Goal: Task Accomplishment & Management: Complete application form

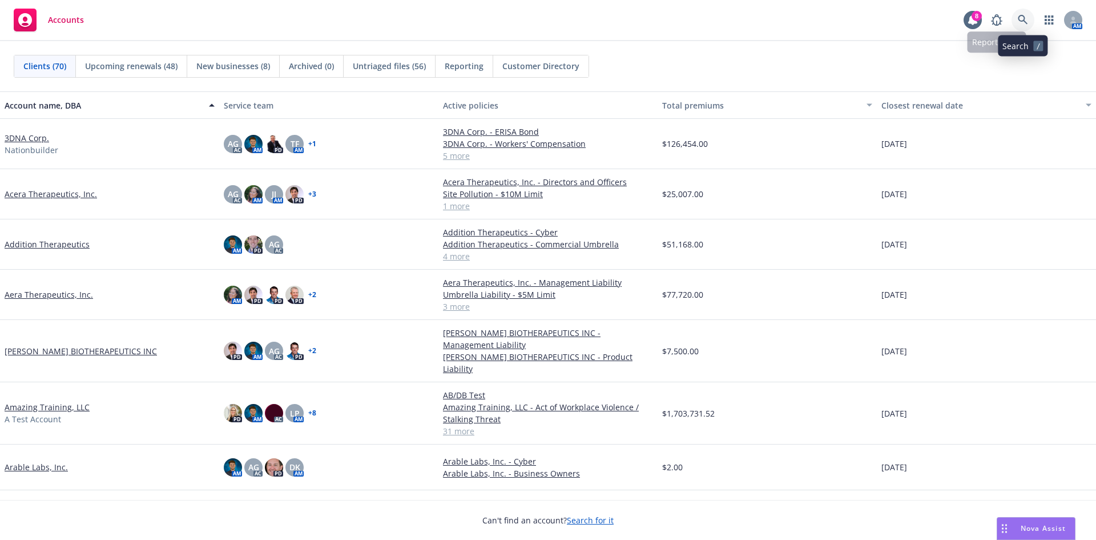
click at [730, 19] on link at bounding box center [1023, 20] width 23 height 23
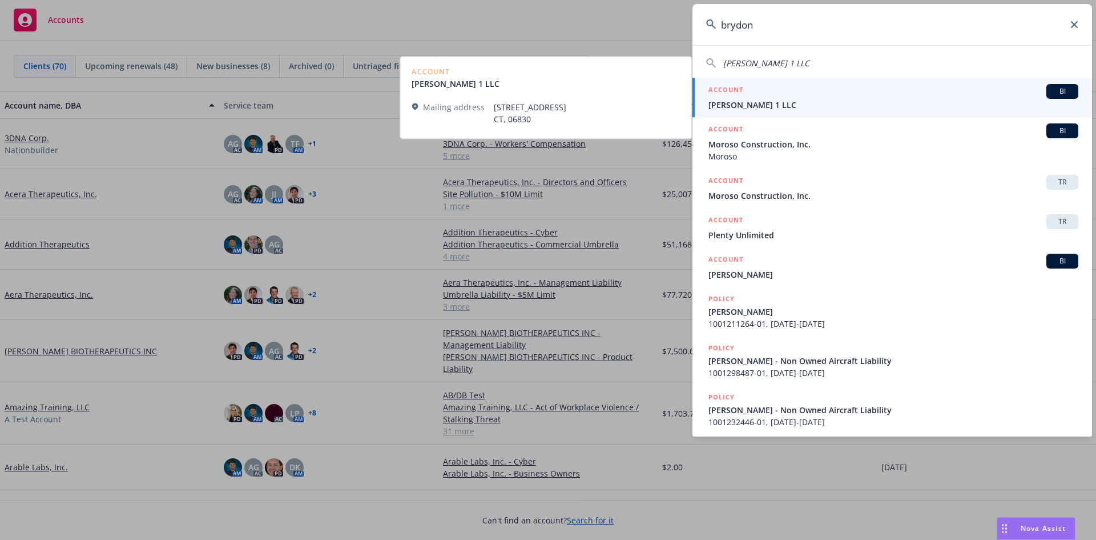
type input "brydon"
click at [730, 101] on span "[PERSON_NAME] 1 LLC" at bounding box center [894, 105] width 370 height 12
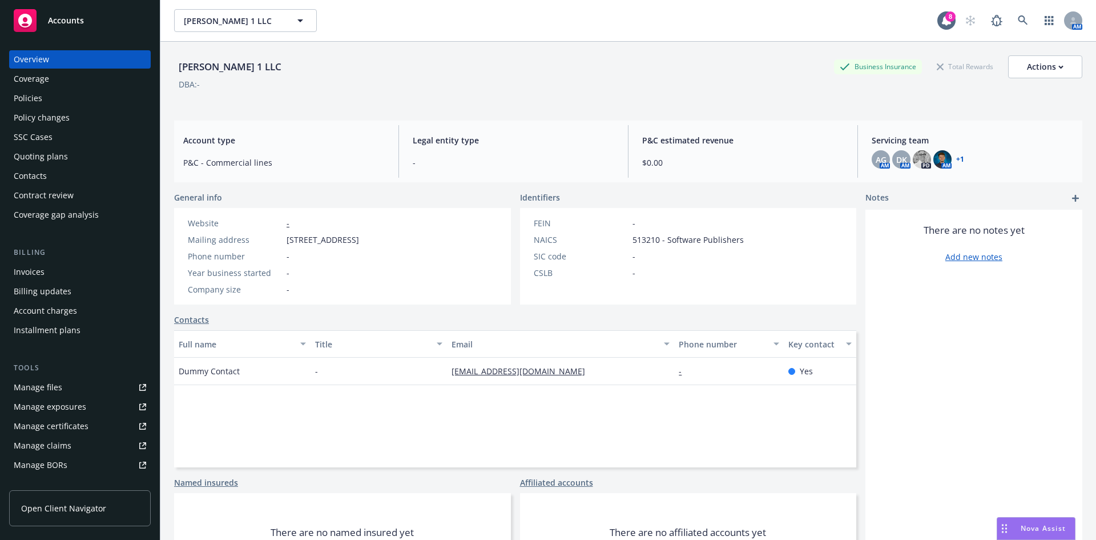
click at [33, 379] on div "Manage files" at bounding box center [38, 387] width 49 height 18
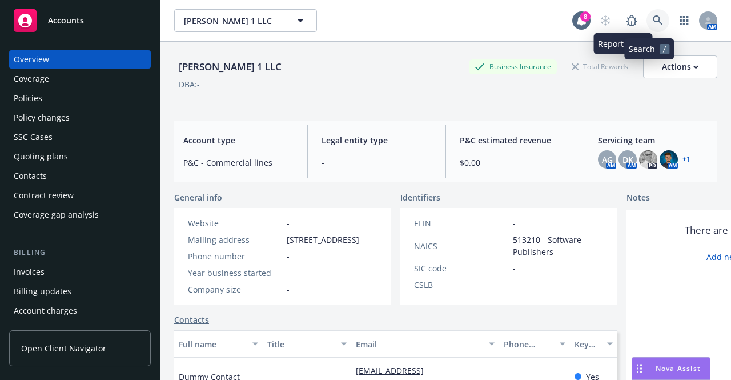
click at [653, 23] on icon at bounding box center [658, 20] width 10 height 10
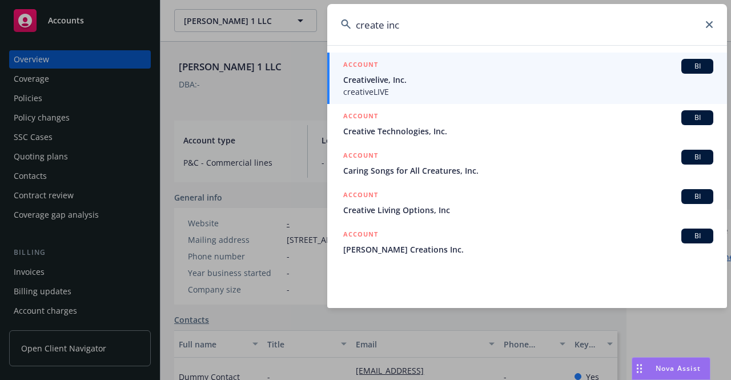
drag, startPoint x: 440, startPoint y: 23, endPoint x: 386, endPoint y: 30, distance: 54.6
click at [386, 30] on input "create inc" at bounding box center [527, 24] width 400 height 41
type input "create"
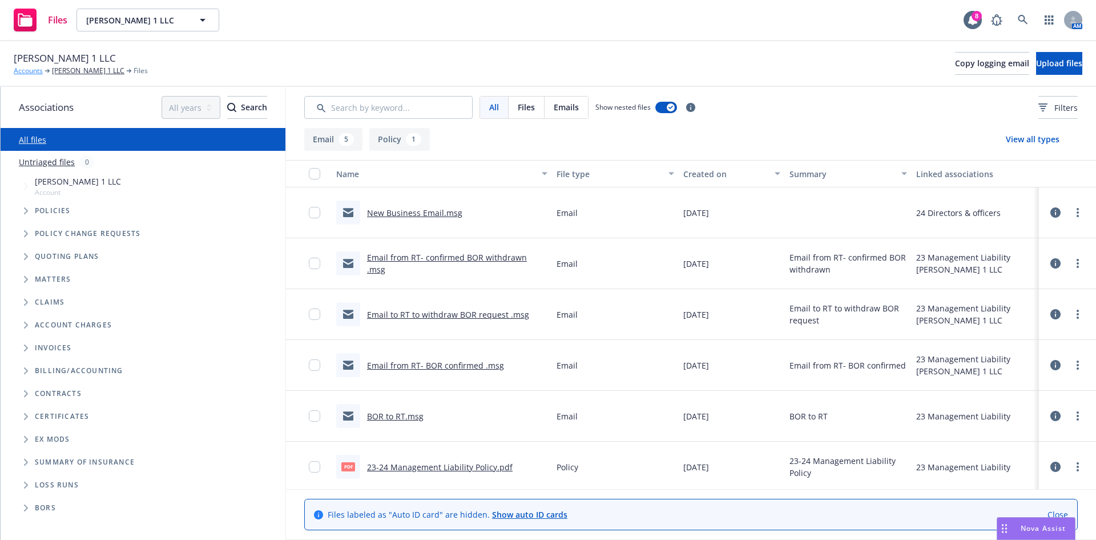
click at [34, 69] on link "Accounts" at bounding box center [28, 71] width 29 height 10
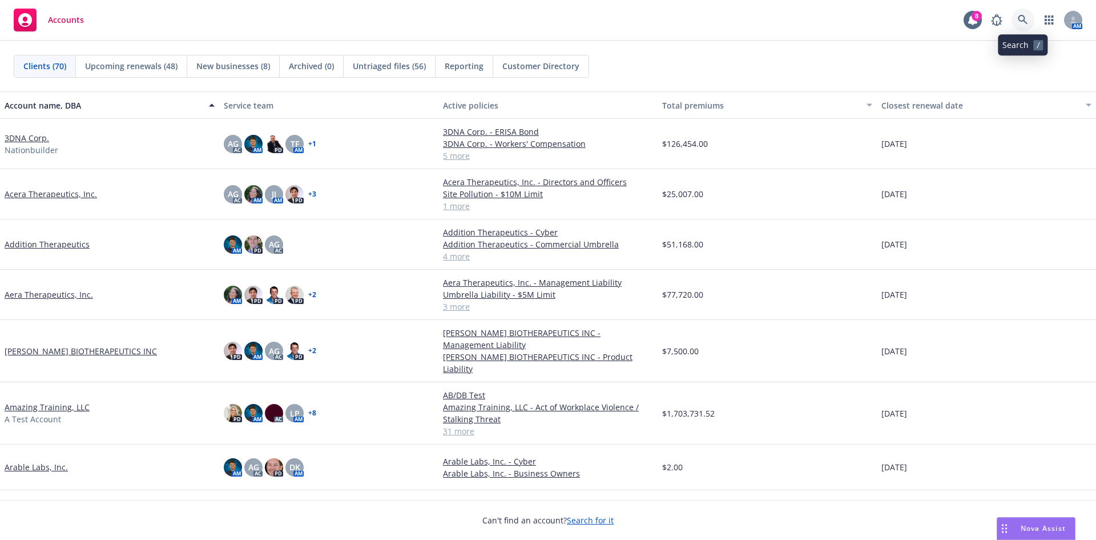
click at [1032, 17] on link at bounding box center [1023, 20] width 23 height 23
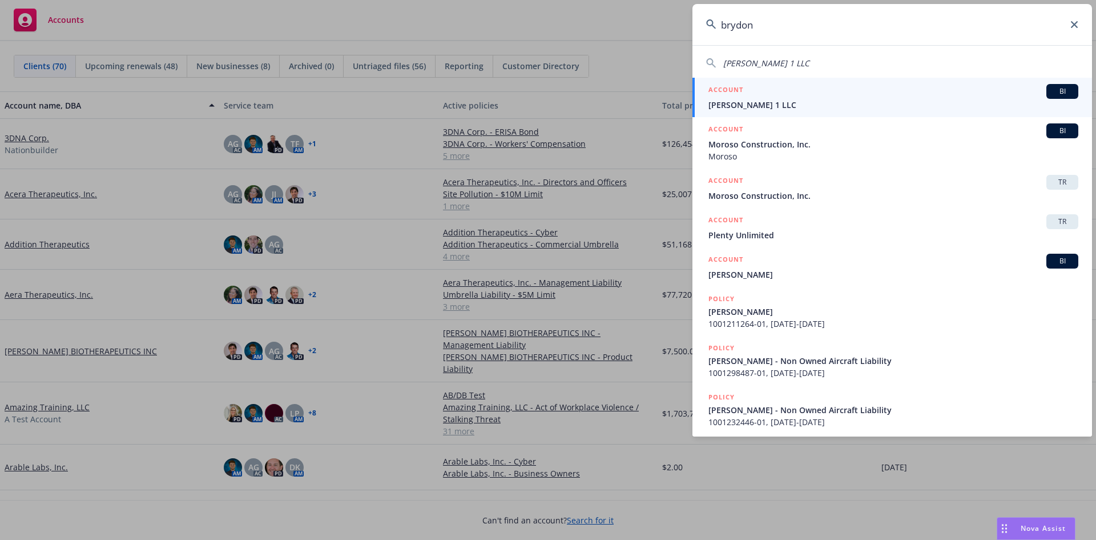
type input "brydon"
click at [825, 103] on span "[PERSON_NAME] 1 LLC" at bounding box center [894, 105] width 370 height 12
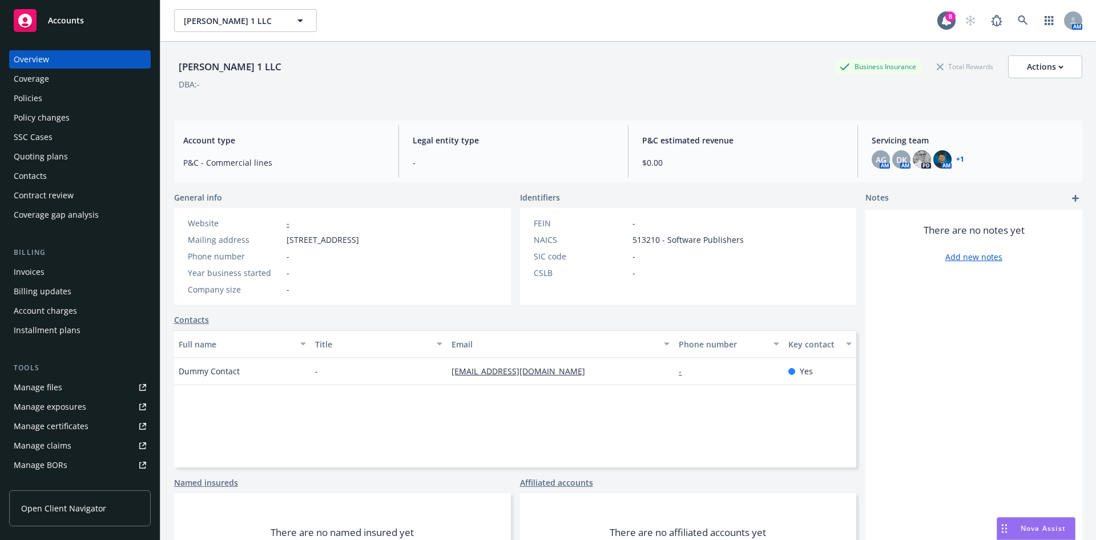
click at [115, 151] on div "Quoting plans" at bounding box center [80, 156] width 132 height 18
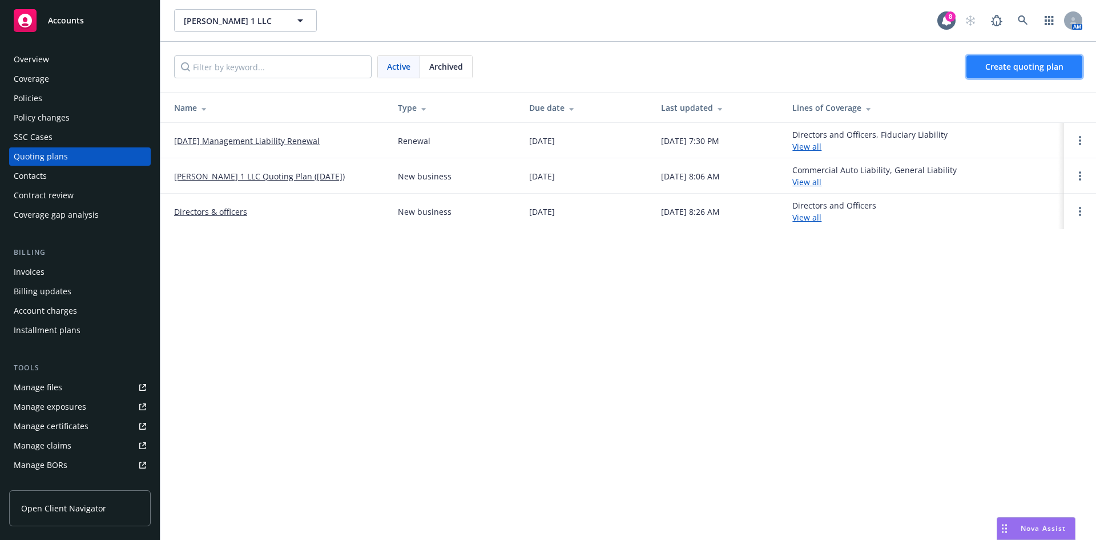
click at [1031, 73] on link "Create quoting plan" at bounding box center [1025, 66] width 116 height 23
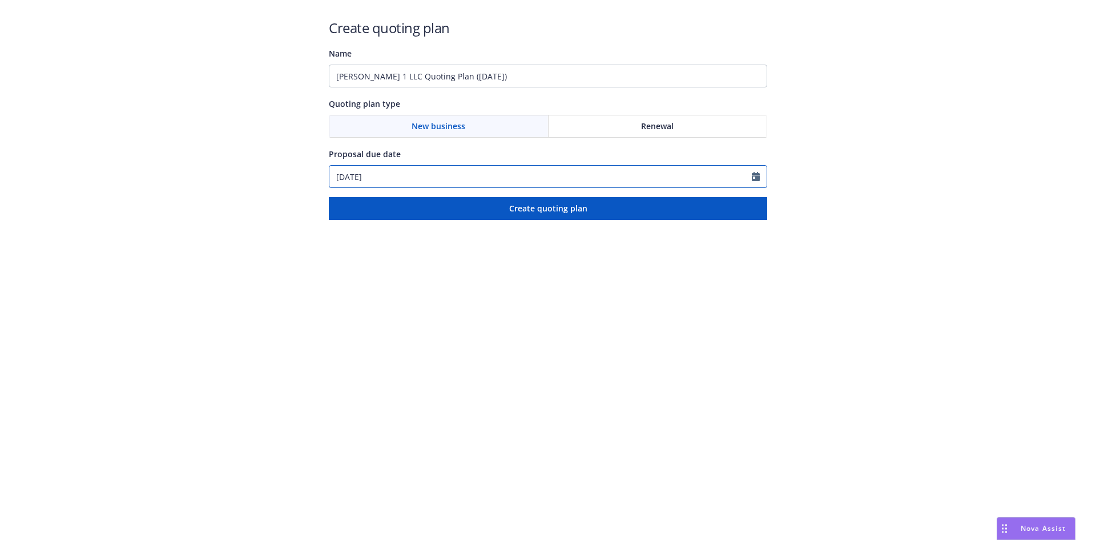
click at [759, 175] on icon "Calendar" at bounding box center [756, 176] width 8 height 9
select select "8"
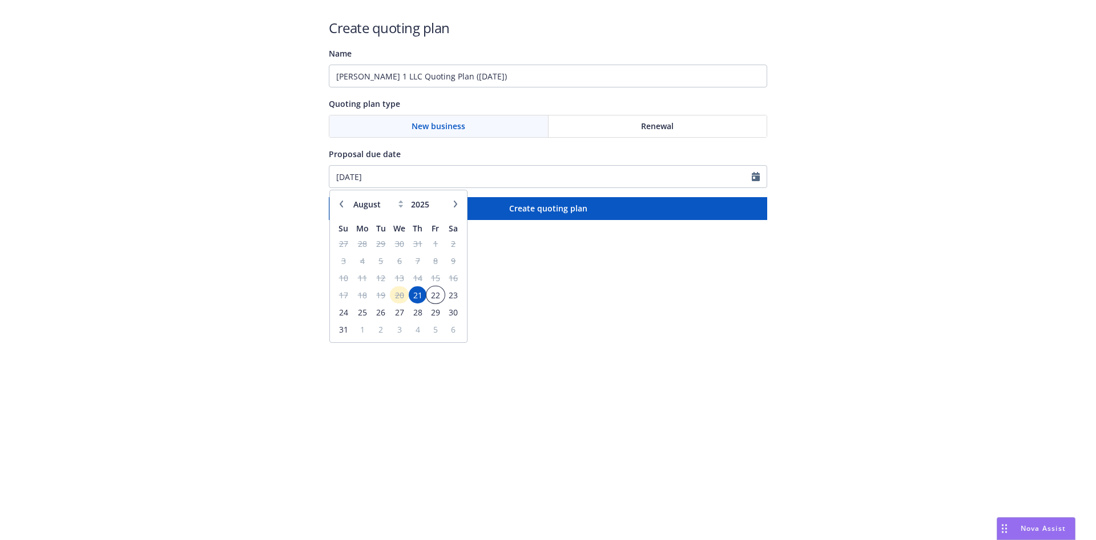
click at [441, 294] on span "22" at bounding box center [435, 295] width 15 height 14
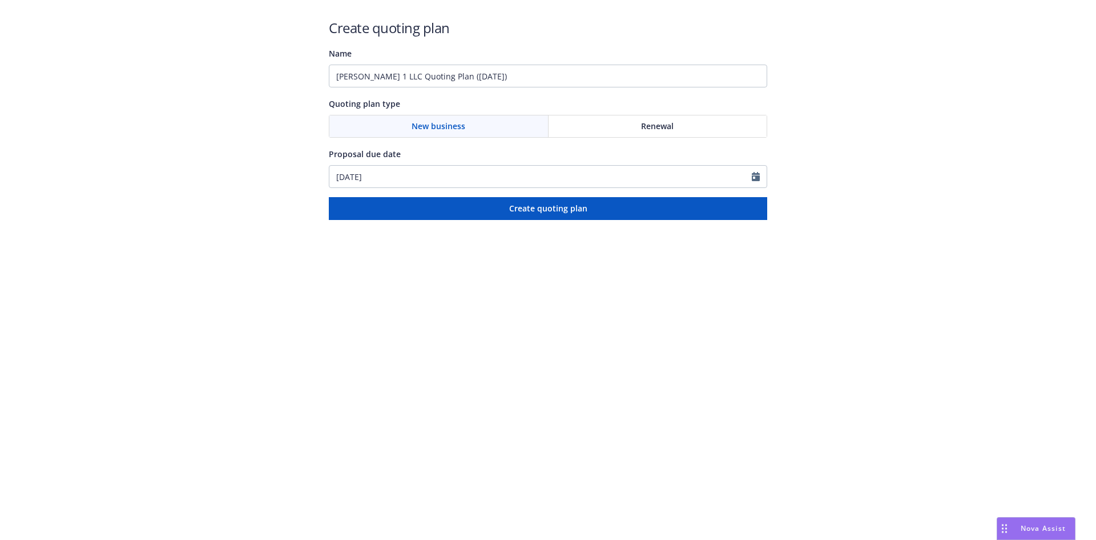
type input "08/22/2025"
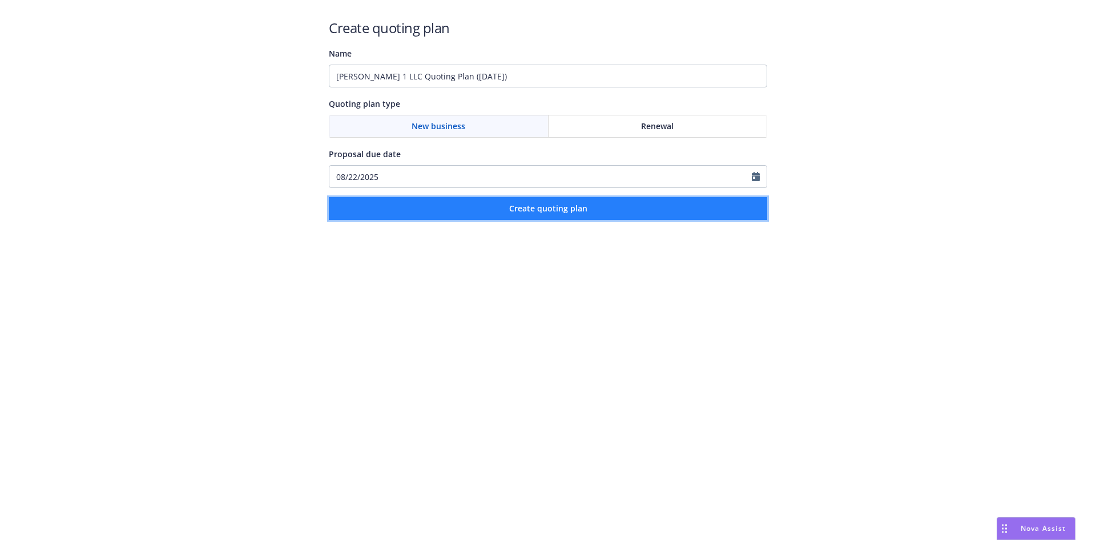
click at [500, 205] on button "Create quoting plan" at bounding box center [548, 208] width 439 height 23
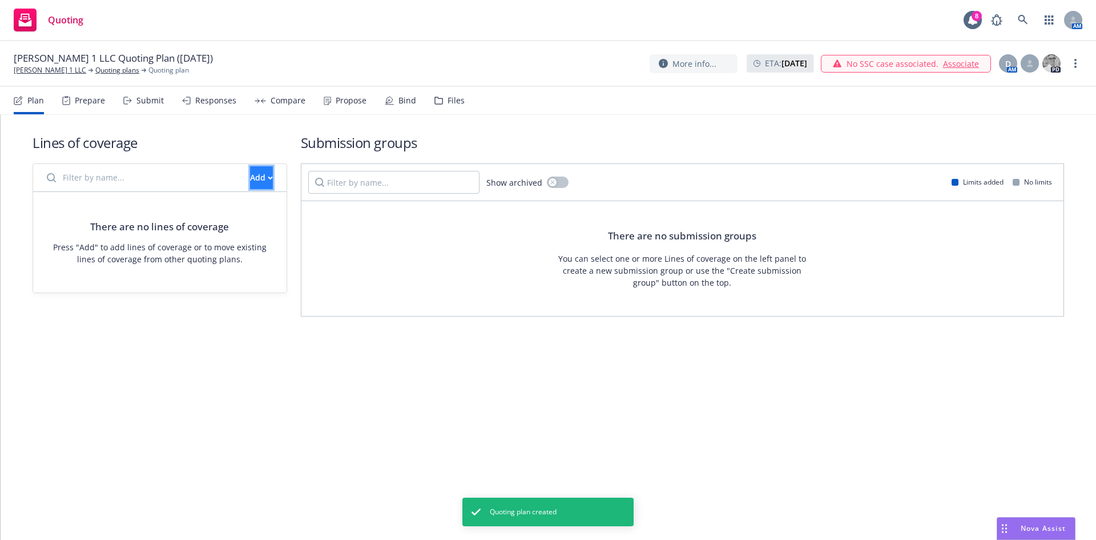
click at [252, 180] on div "Add" at bounding box center [261, 178] width 23 height 22
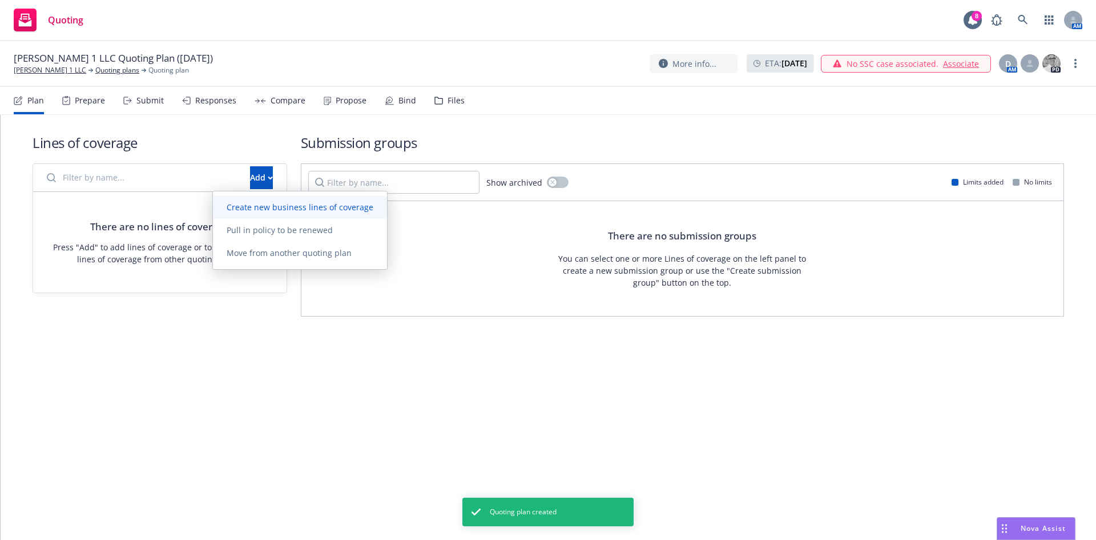
click at [252, 210] on span "Create new business lines of coverage" at bounding box center [300, 207] width 174 height 11
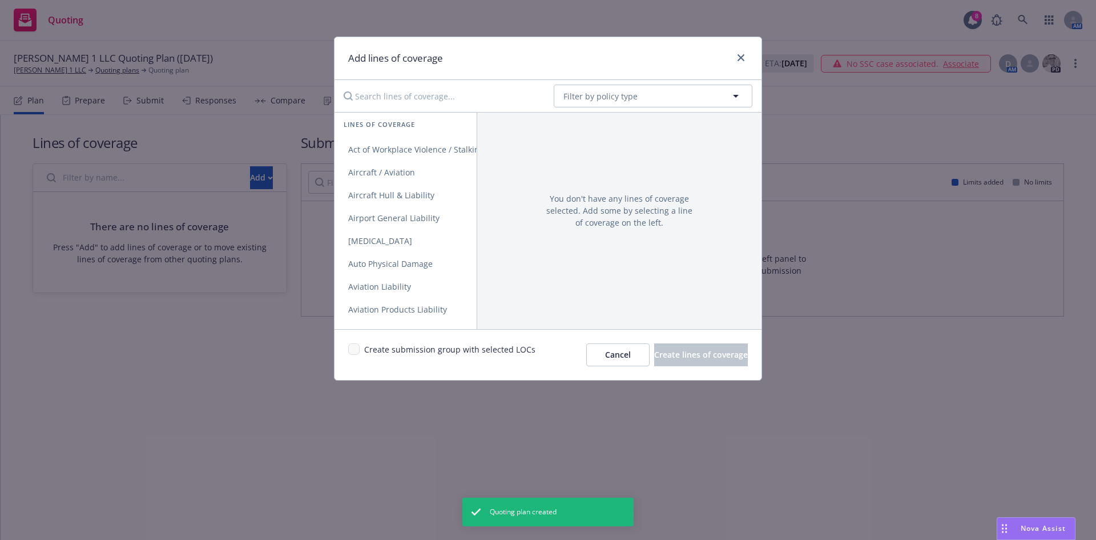
click at [437, 97] on input "Search lines of coverage..." at bounding box center [441, 96] width 208 height 23
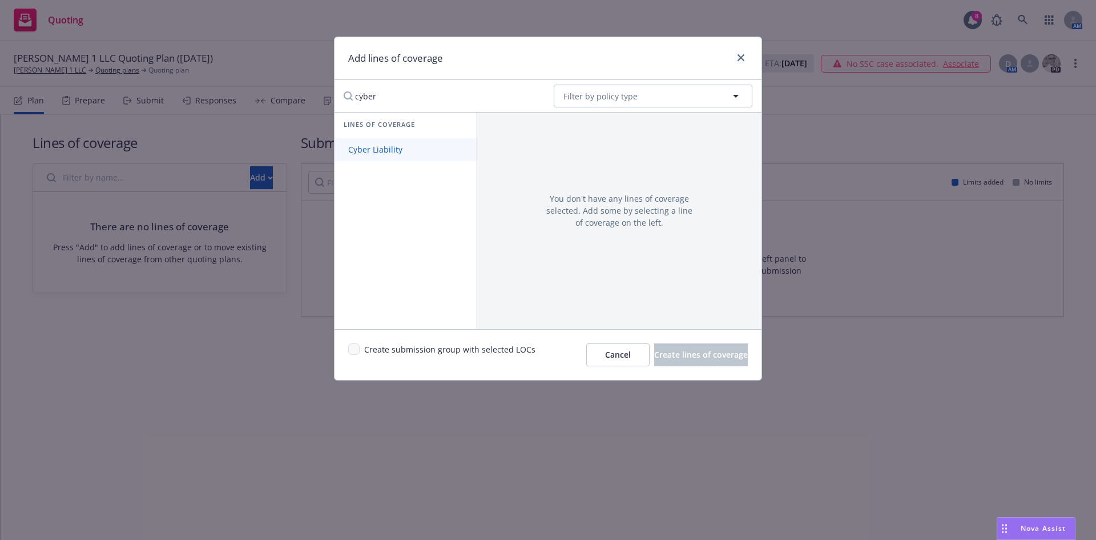
click at [407, 144] on span "Cyber Liability" at bounding box center [376, 149] width 82 height 11
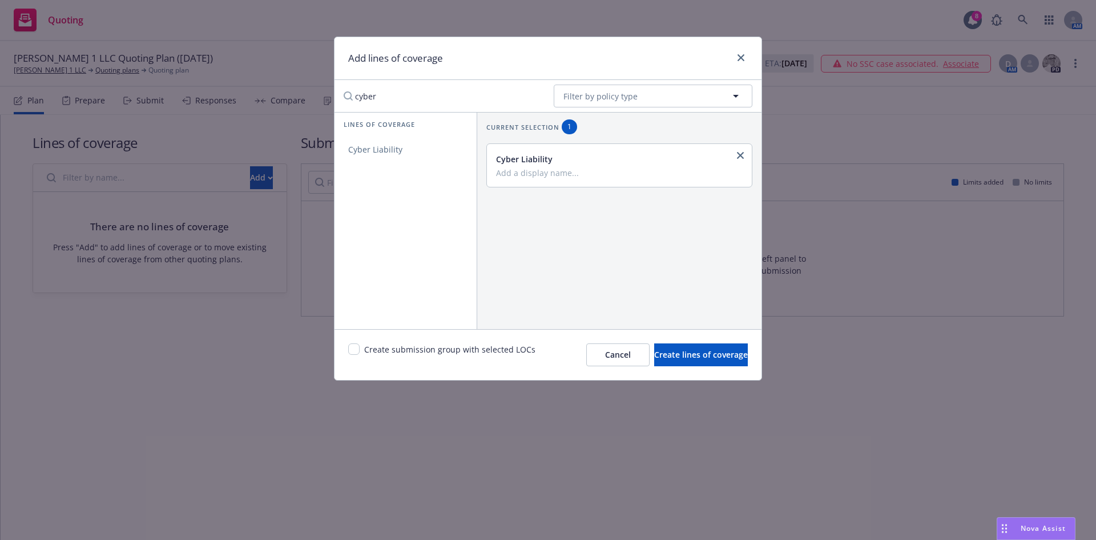
click at [416, 95] on input "cyber" at bounding box center [441, 96] width 208 height 23
click at [412, 95] on input "cyber" at bounding box center [441, 96] width 208 height 23
type input "erro"
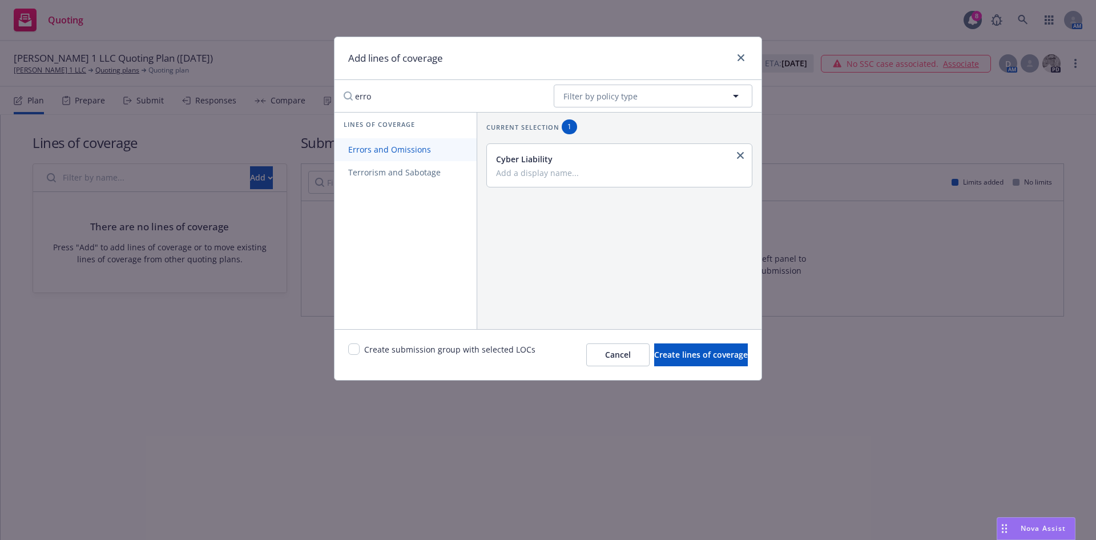
click at [403, 143] on link "Errors and Omissions" at bounding box center [406, 149] width 142 height 23
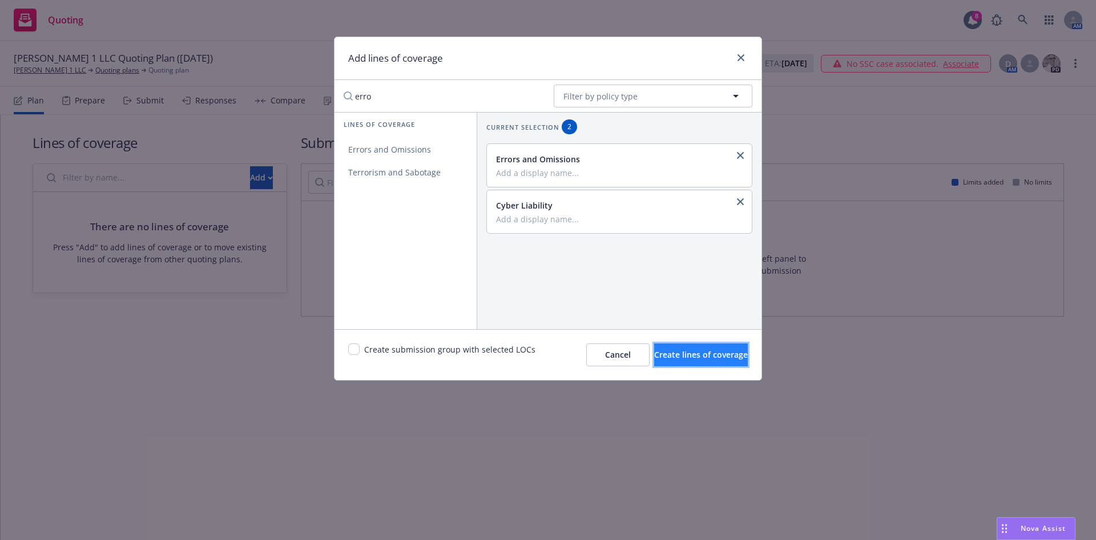
click at [662, 346] on button "Create lines of coverage" at bounding box center [701, 354] width 94 height 23
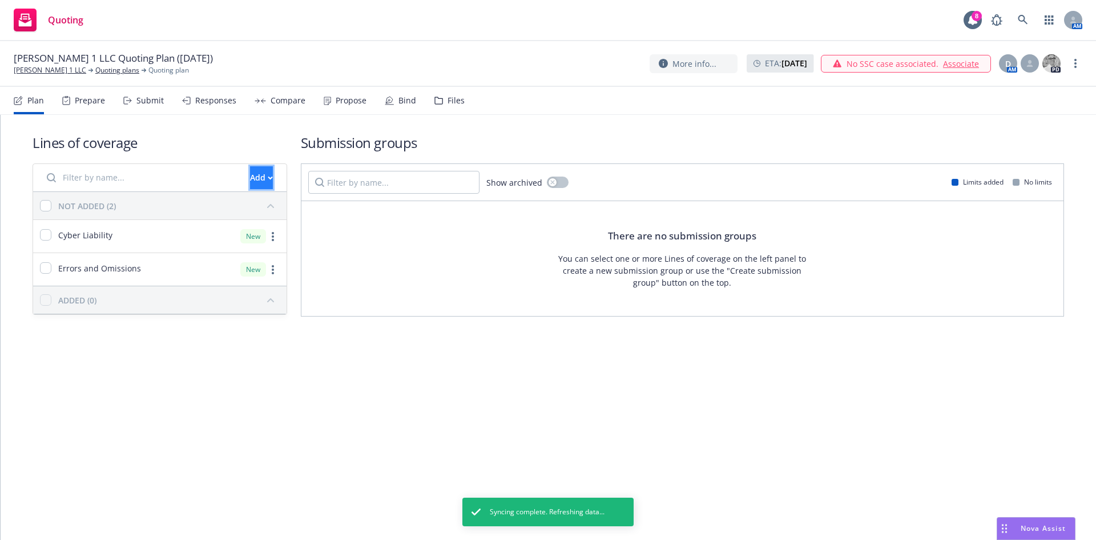
click at [250, 172] on button "Add" at bounding box center [261, 177] width 23 height 23
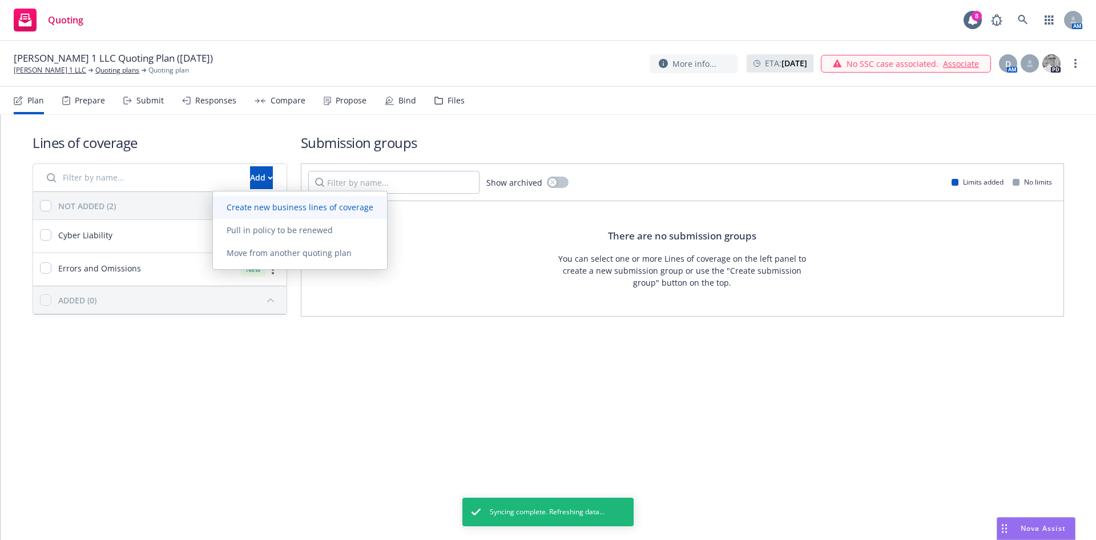
click at [259, 208] on span "Create new business lines of coverage" at bounding box center [300, 207] width 174 height 11
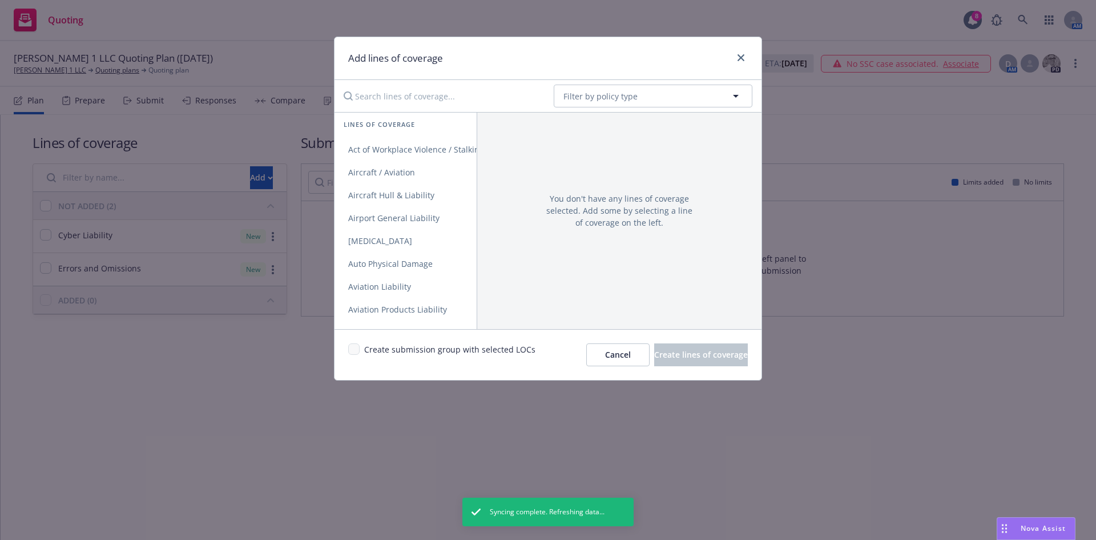
click at [460, 100] on input "Search lines of coverage..." at bounding box center [441, 96] width 208 height 23
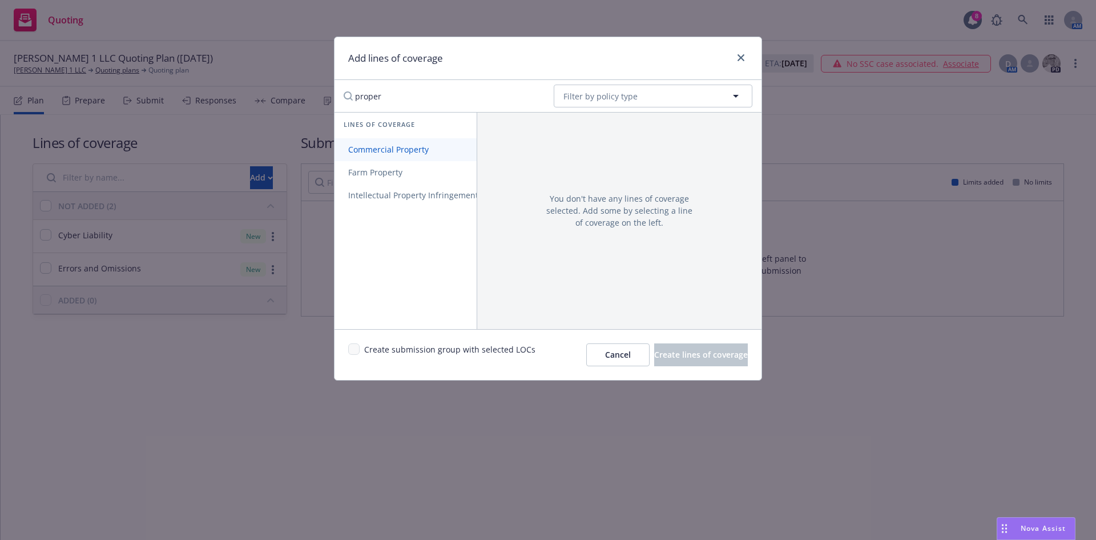
click at [424, 156] on link "Commercial Property" at bounding box center [430, 149] width 190 height 23
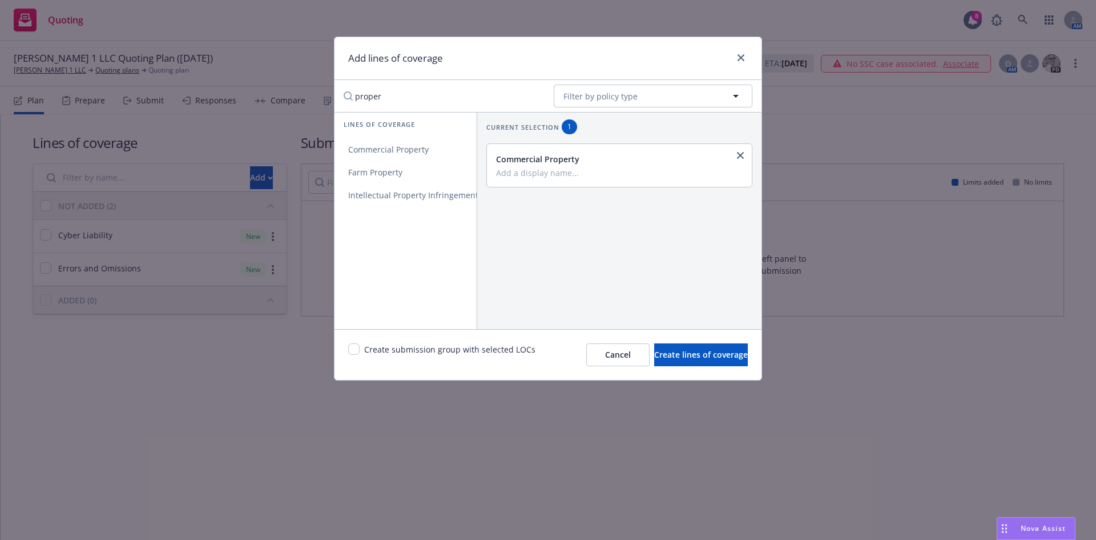
drag, startPoint x: 420, startPoint y: 103, endPoint x: 307, endPoint y: 100, distance: 112.5
click at [307, 100] on div "Add lines of coverage proper No readable name Filter by policy type Lines of co…" at bounding box center [548, 270] width 1096 height 540
type input "genera"
click at [360, 141] on link "General Liability" at bounding box center [406, 149] width 142 height 23
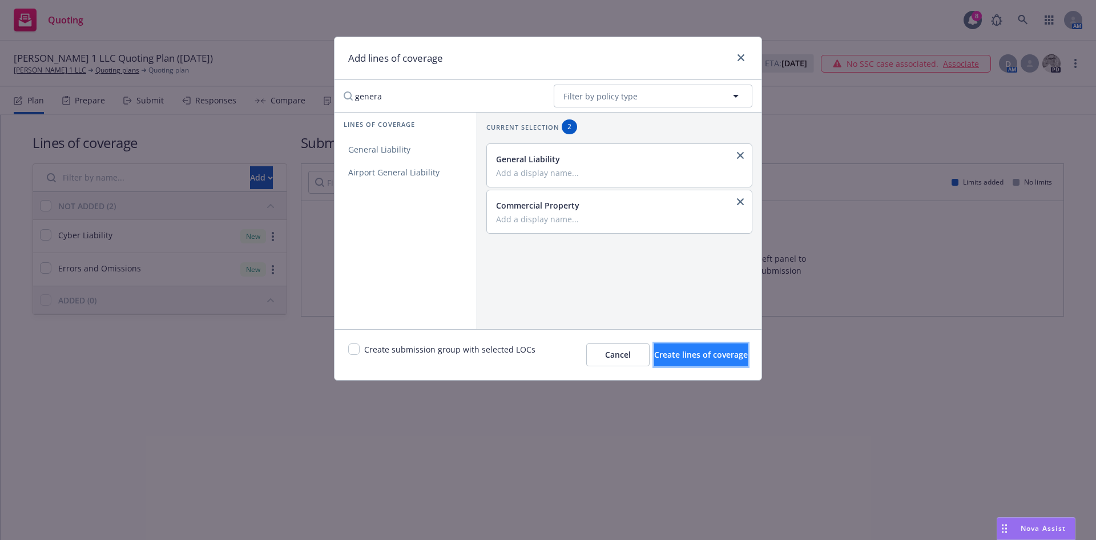
click at [654, 354] on span "Create lines of coverage" at bounding box center [701, 354] width 94 height 11
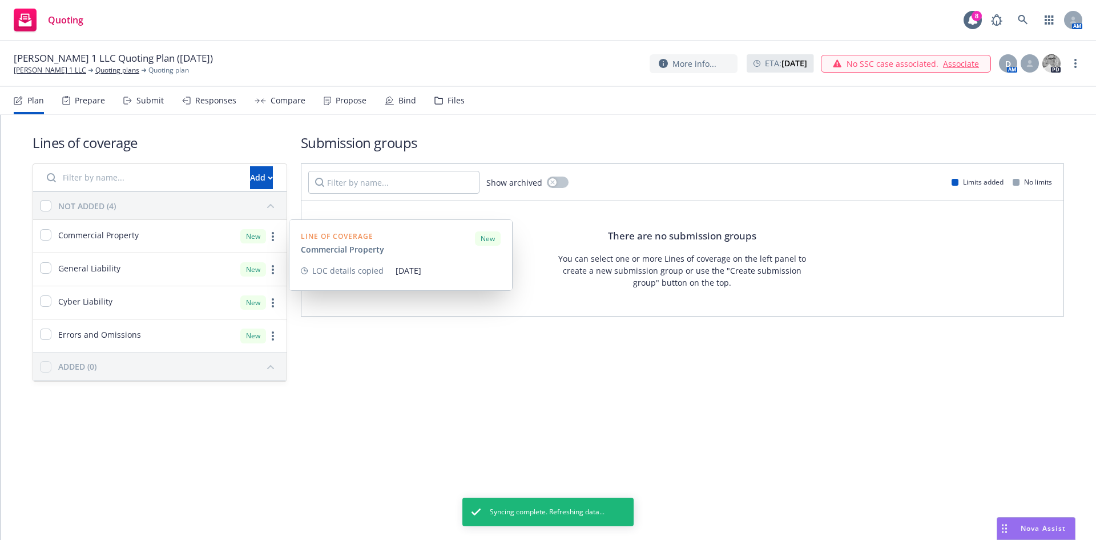
click at [51, 232] on div "Commercial Property" at bounding box center [89, 236] width 99 height 14
checkbox input "true"
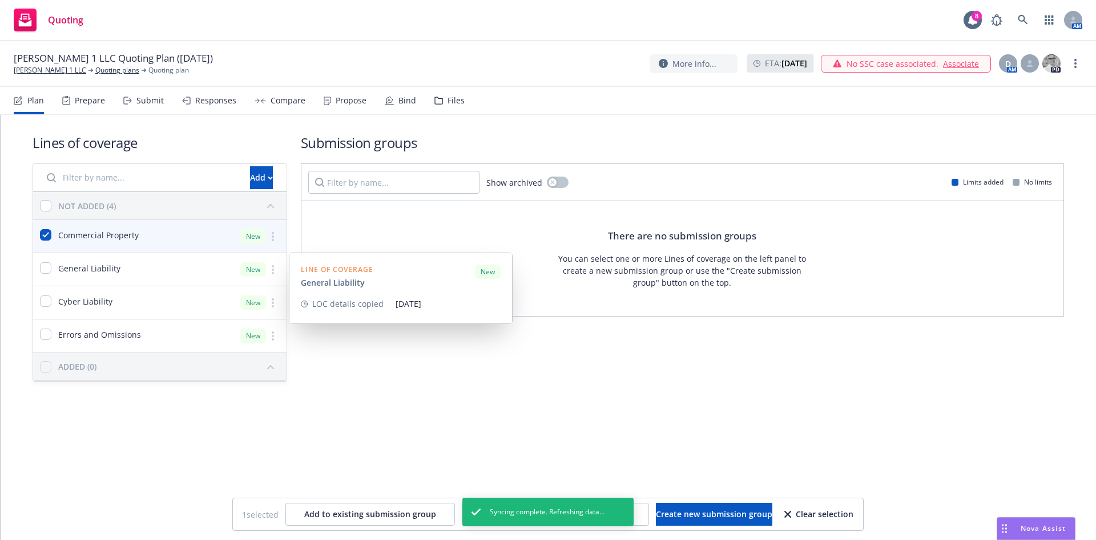
click at [42, 274] on div at bounding box center [45, 269] width 11 height 14
checkbox input "true"
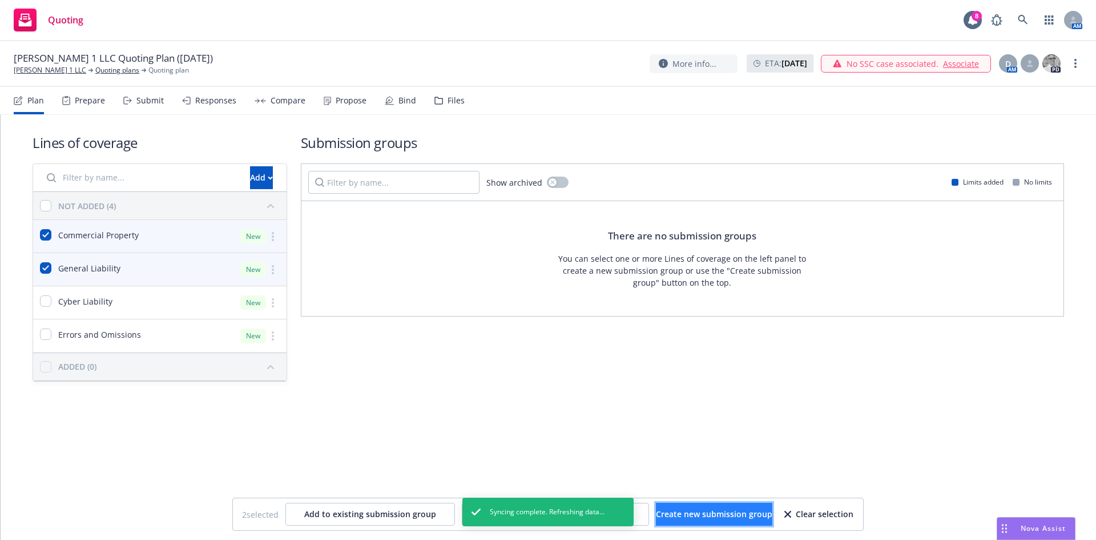
click at [687, 506] on button "Create new submission group" at bounding box center [714, 513] width 116 height 23
checkbox input "false"
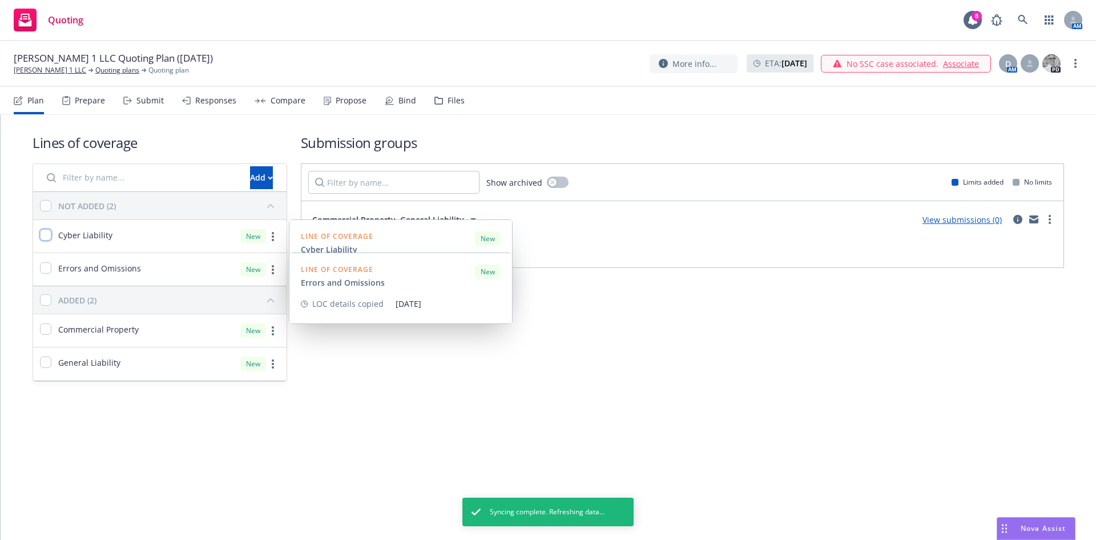
click at [46, 234] on input "checkbox" at bounding box center [45, 234] width 11 height 11
checkbox input "true"
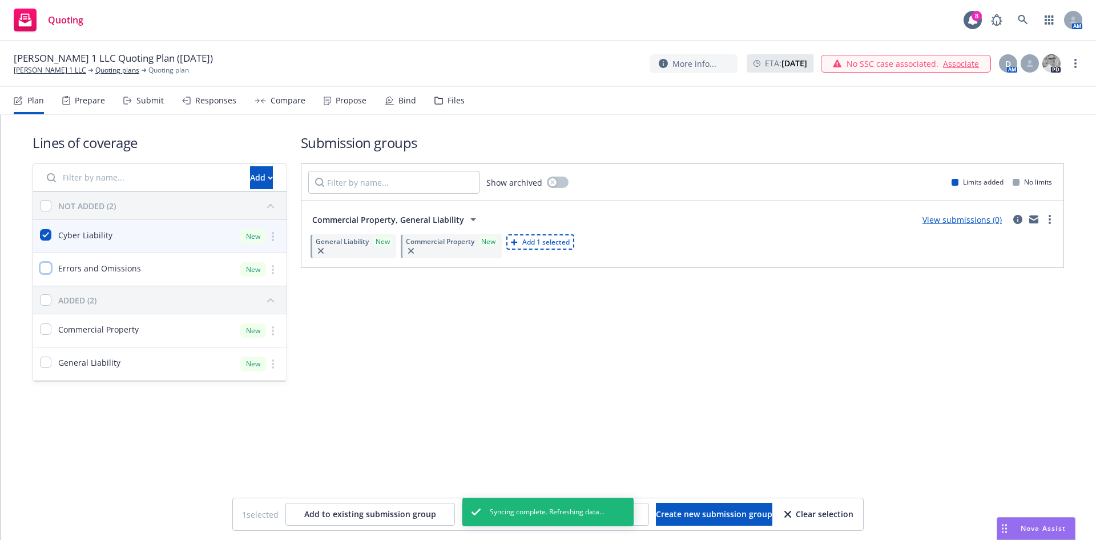
click at [41, 267] on input "checkbox" at bounding box center [45, 267] width 11 height 11
checkbox input "true"
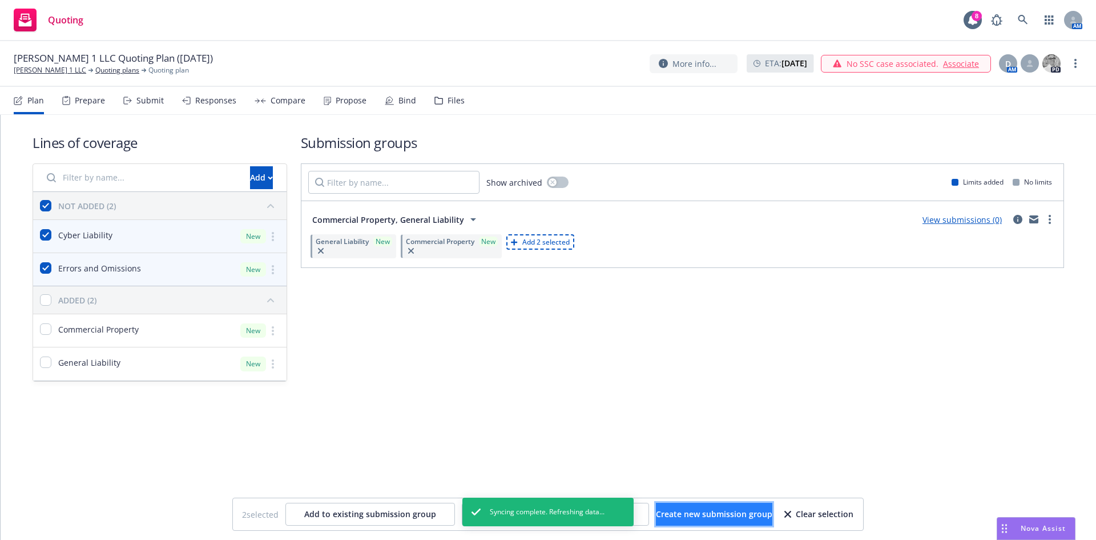
click at [678, 514] on span "Create new submission group" at bounding box center [714, 513] width 116 height 11
checkbox input "false"
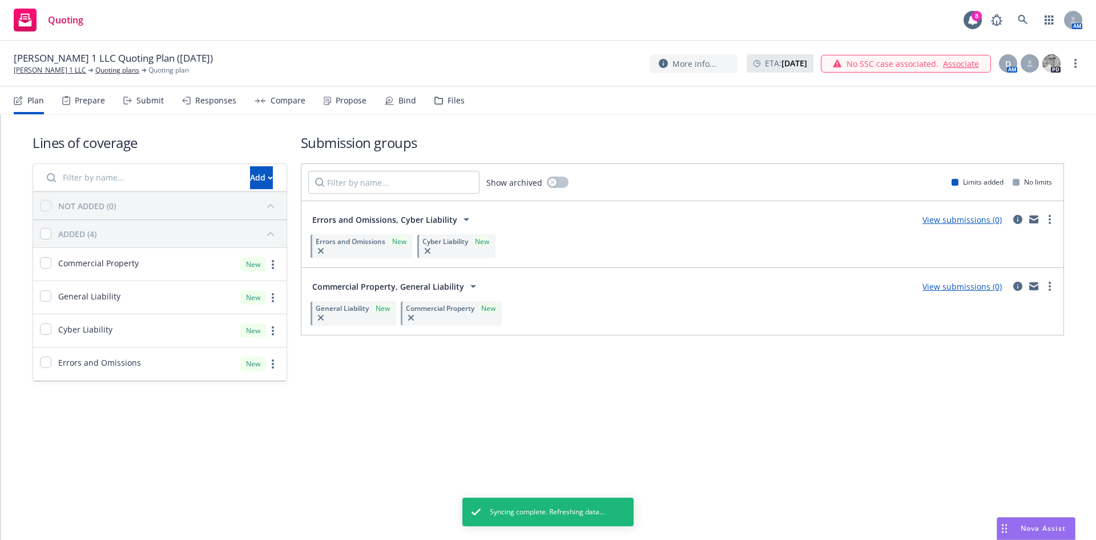
click at [150, 102] on div "Submit" at bounding box center [149, 100] width 27 height 9
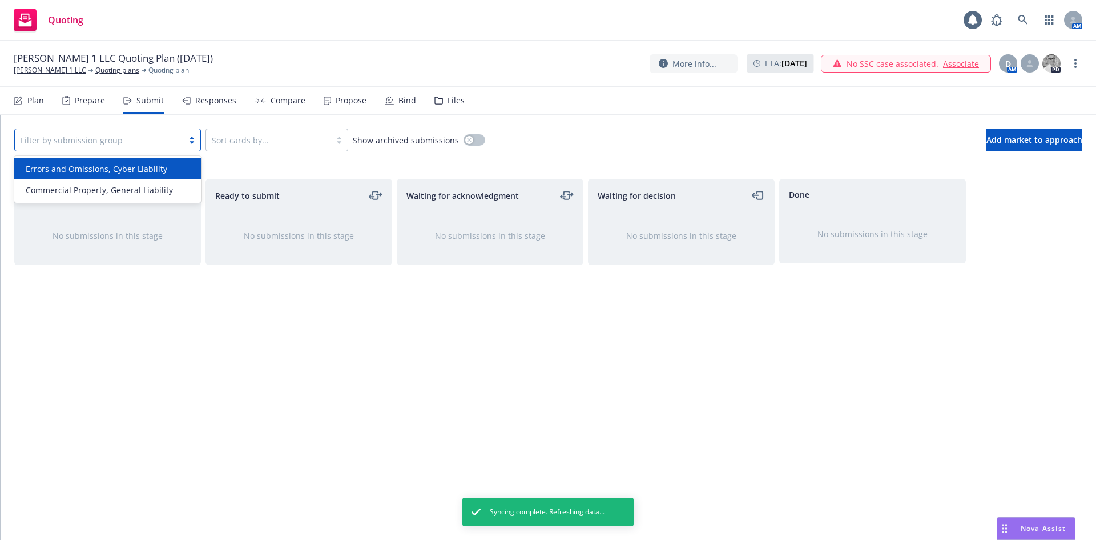
click at [162, 137] on div at bounding box center [99, 140] width 157 height 14
click at [146, 165] on span "Errors and Omissions, Cyber Liability" at bounding box center [97, 169] width 142 height 12
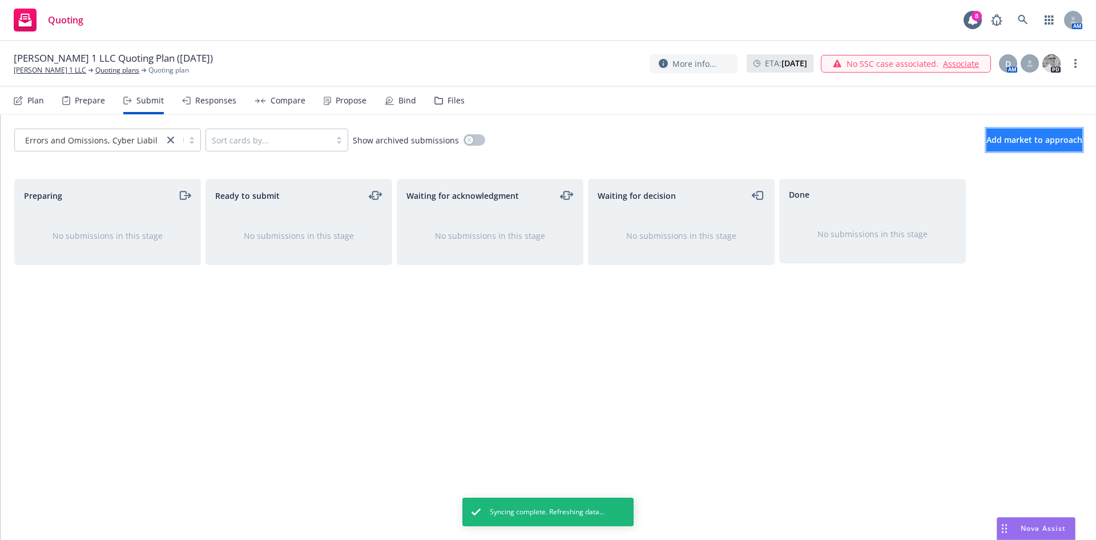
click at [1041, 137] on span "Add market to approach" at bounding box center [1035, 139] width 96 height 11
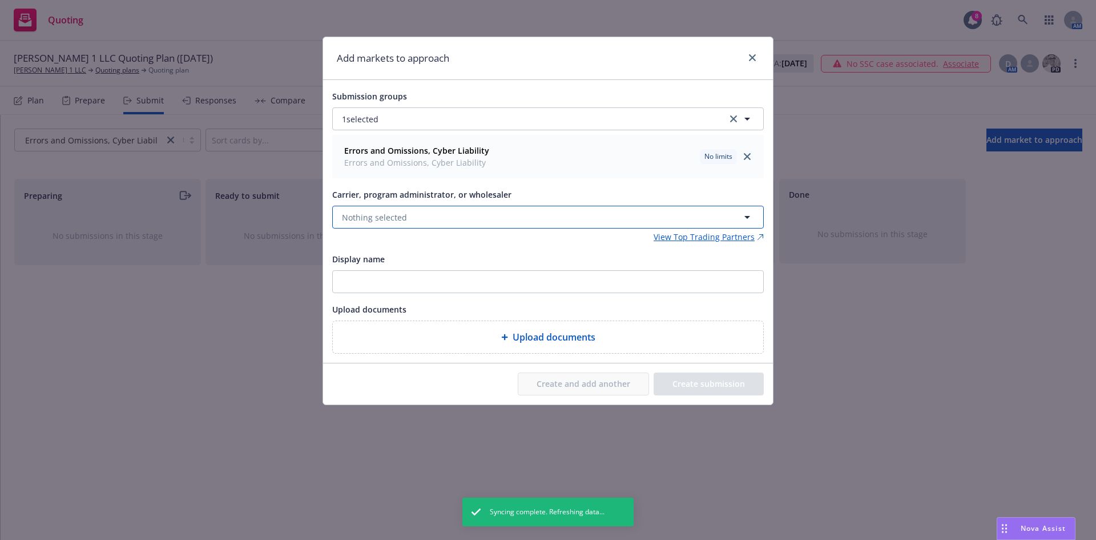
click at [433, 218] on button "Nothing selected" at bounding box center [548, 217] width 432 height 23
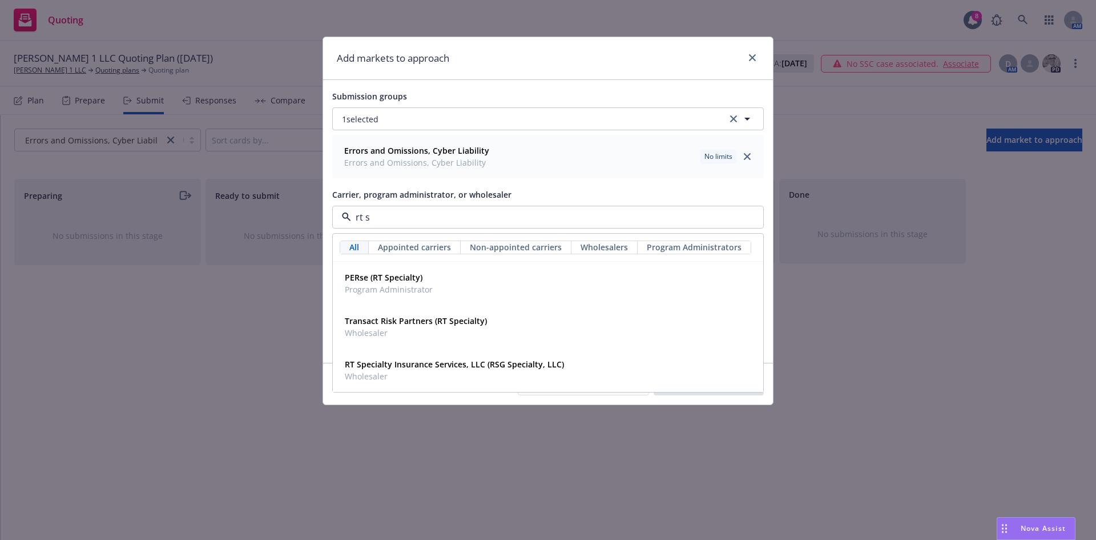
type input "rt sp"
click at [464, 377] on span "Wholesaler" at bounding box center [454, 376] width 219 height 12
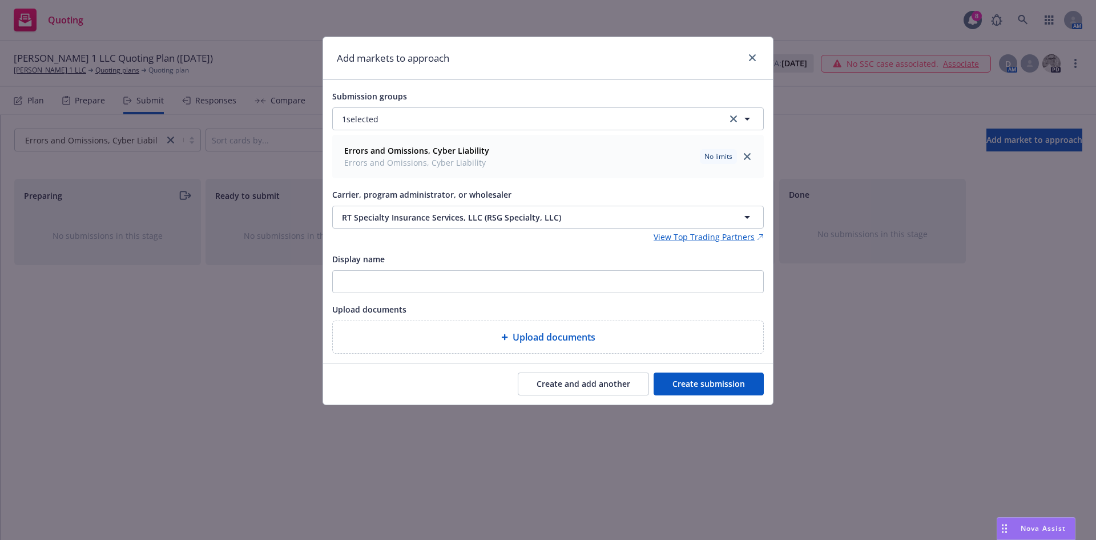
click at [741, 383] on button "Create submission" at bounding box center [709, 383] width 110 height 23
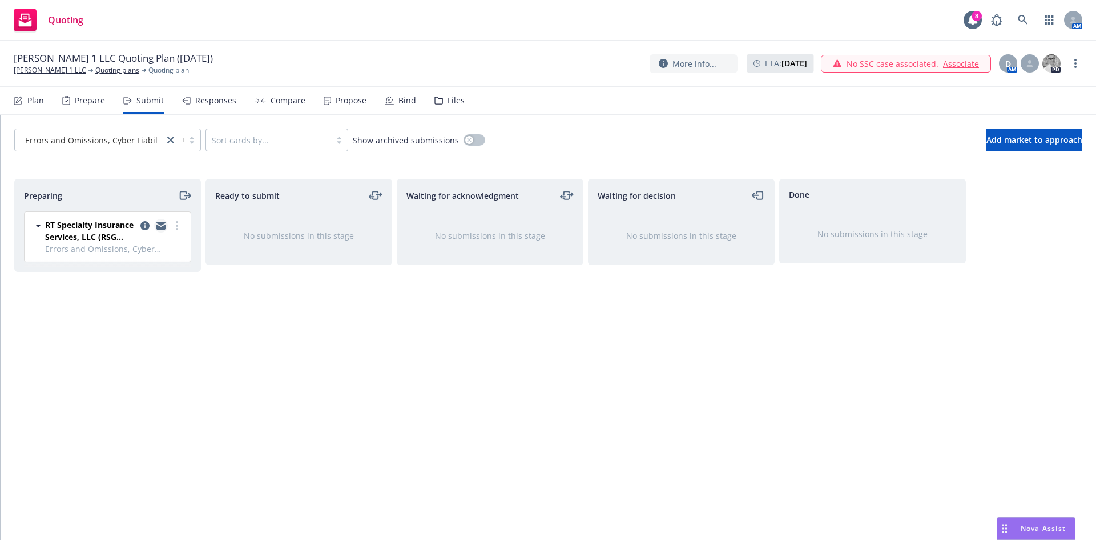
click at [159, 230] on link "copy logging email" at bounding box center [161, 226] width 14 height 14
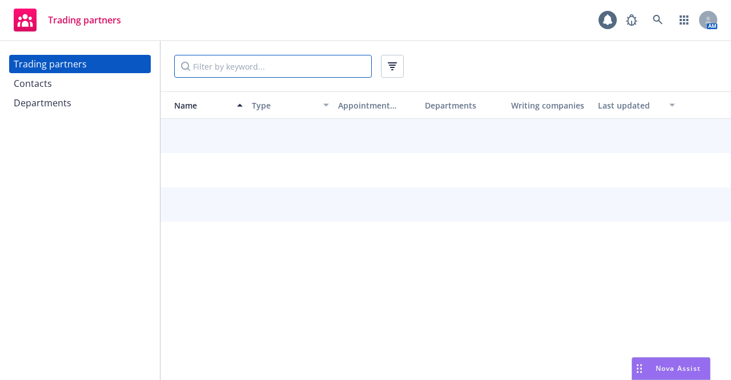
click at [238, 67] on input "Filter by keyword..." at bounding box center [273, 66] width 198 height 23
type input "[GEOGRAPHIC_DATA]"
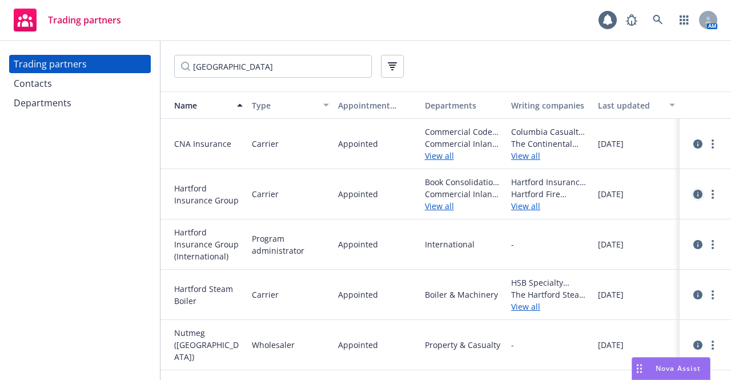
click at [691, 196] on link "circleInformation" at bounding box center [698, 194] width 14 height 14
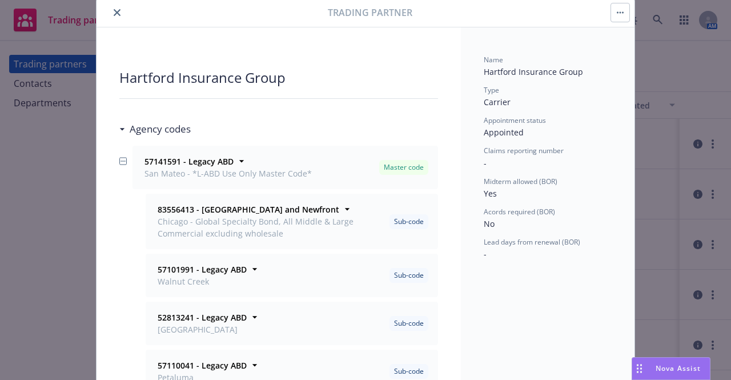
scroll to position [57, 0]
